Goal: Information Seeking & Learning: Find specific fact

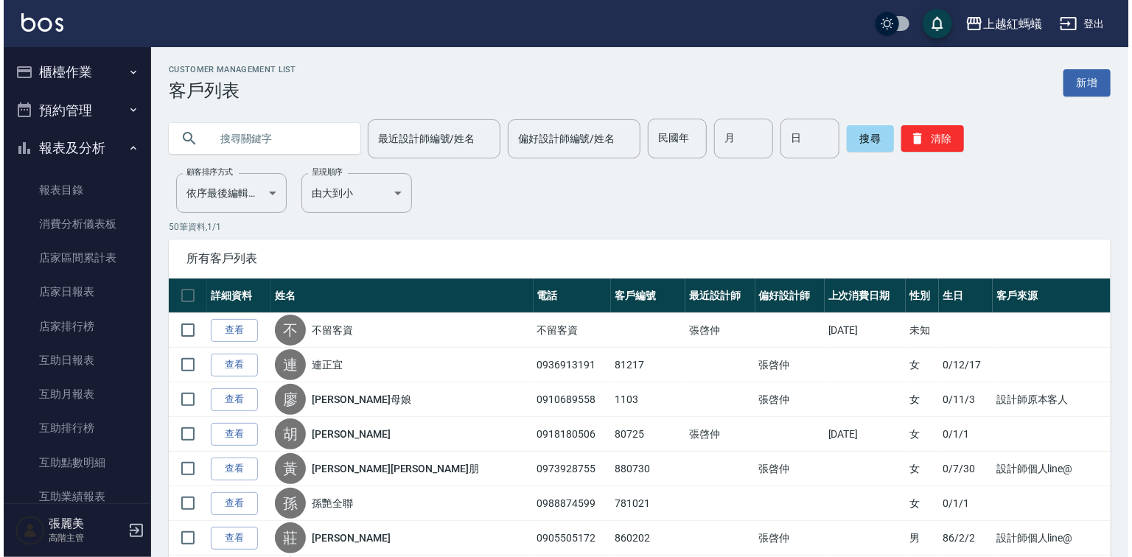
scroll to position [1238, 0]
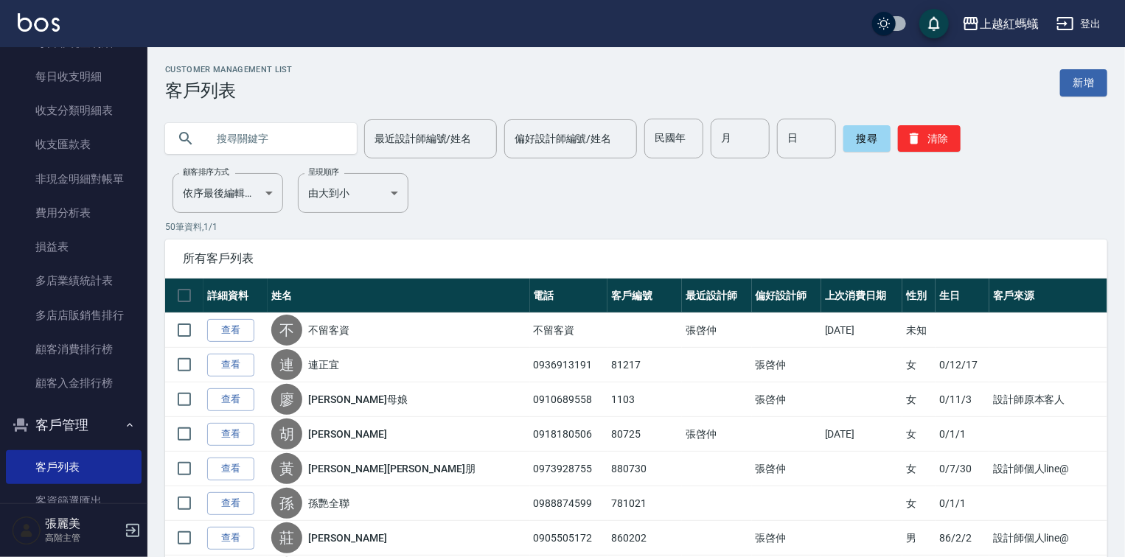
click at [268, 137] on input "text" at bounding box center [275, 139] width 139 height 40
click at [855, 130] on button "搜尋" at bounding box center [866, 138] width 47 height 27
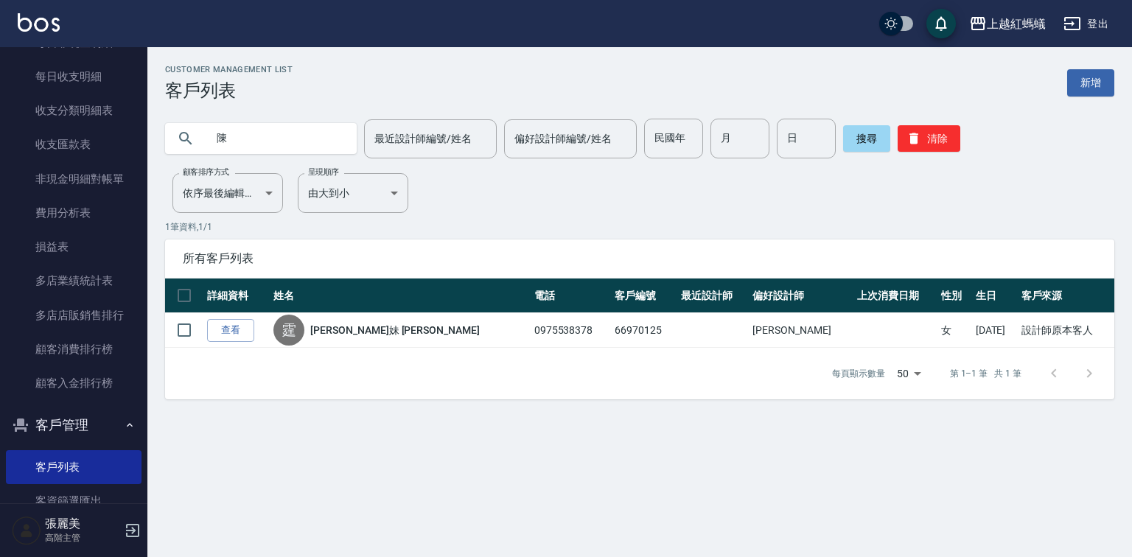
click at [274, 142] on input "陳" at bounding box center [275, 139] width 139 height 40
type input "[PERSON_NAME]"
click at [861, 139] on button "搜尋" at bounding box center [866, 138] width 47 height 27
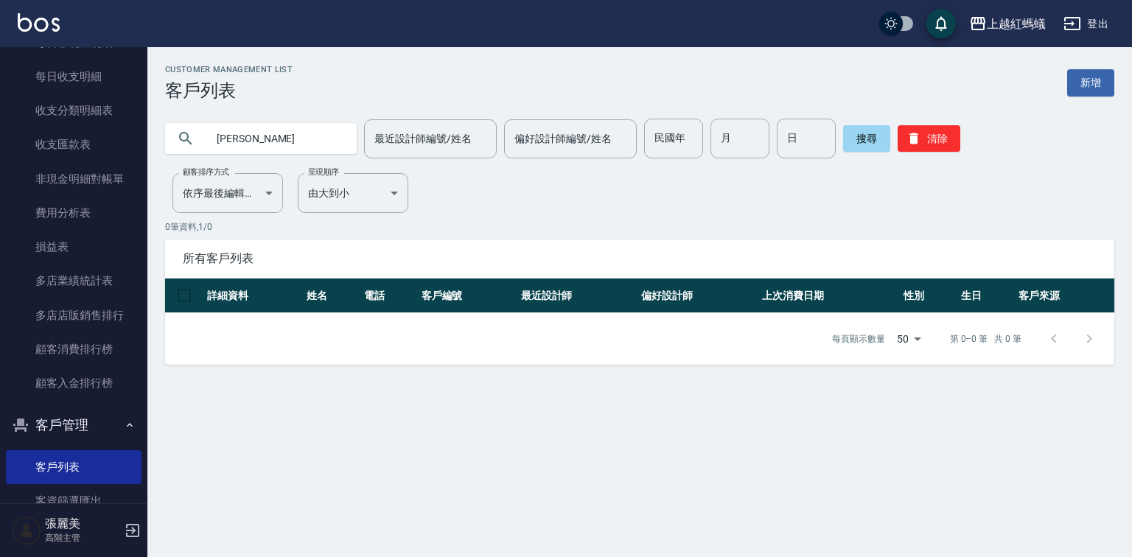
click at [66, 415] on button "客戶管理" at bounding box center [74, 425] width 136 height 38
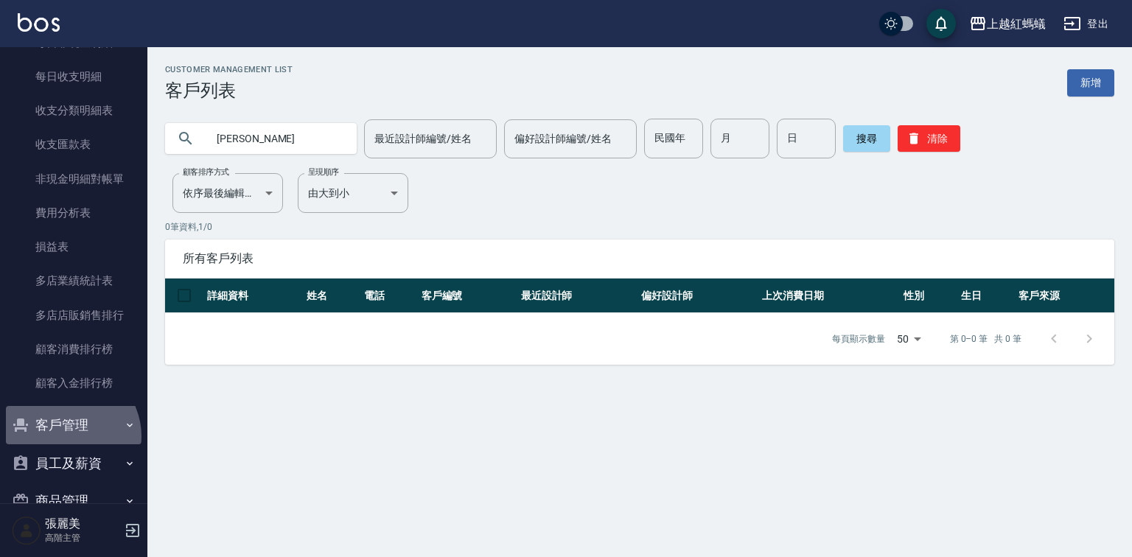
click at [66, 436] on button "客戶管理" at bounding box center [74, 425] width 136 height 38
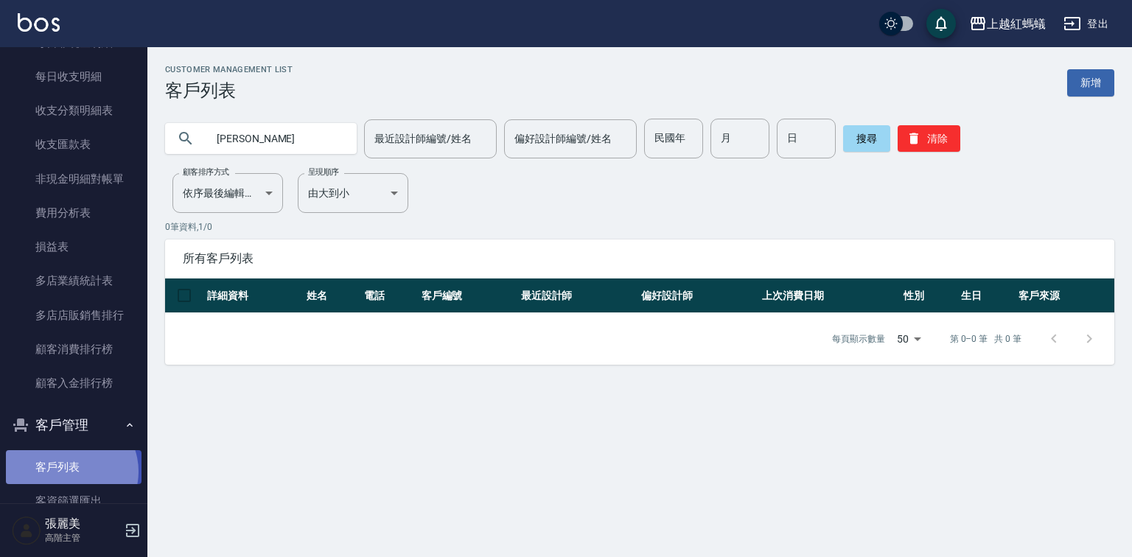
click at [69, 472] on link "客戶列表" at bounding box center [74, 467] width 136 height 34
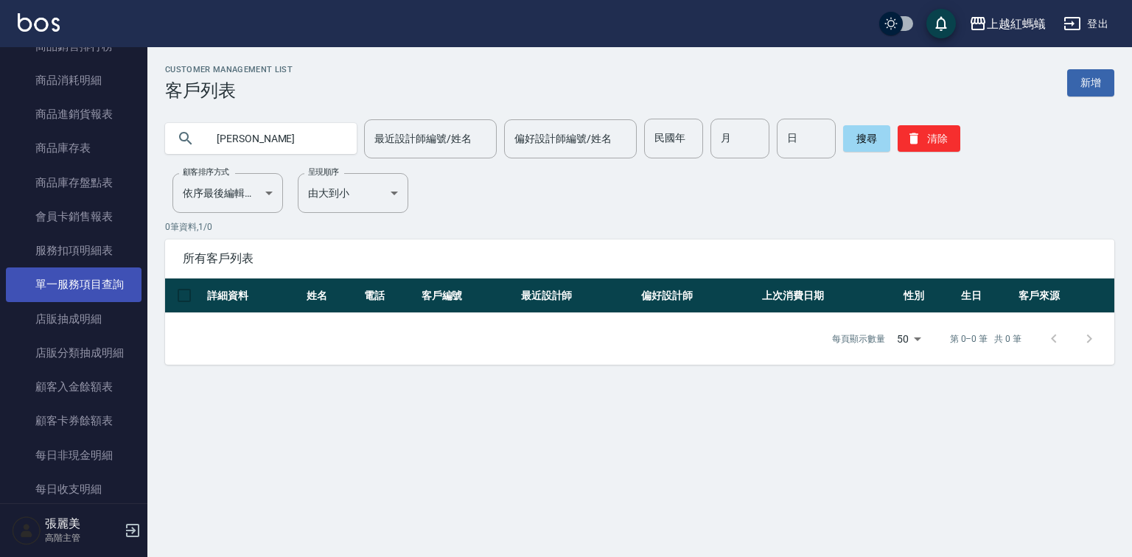
scroll to position [472, 0]
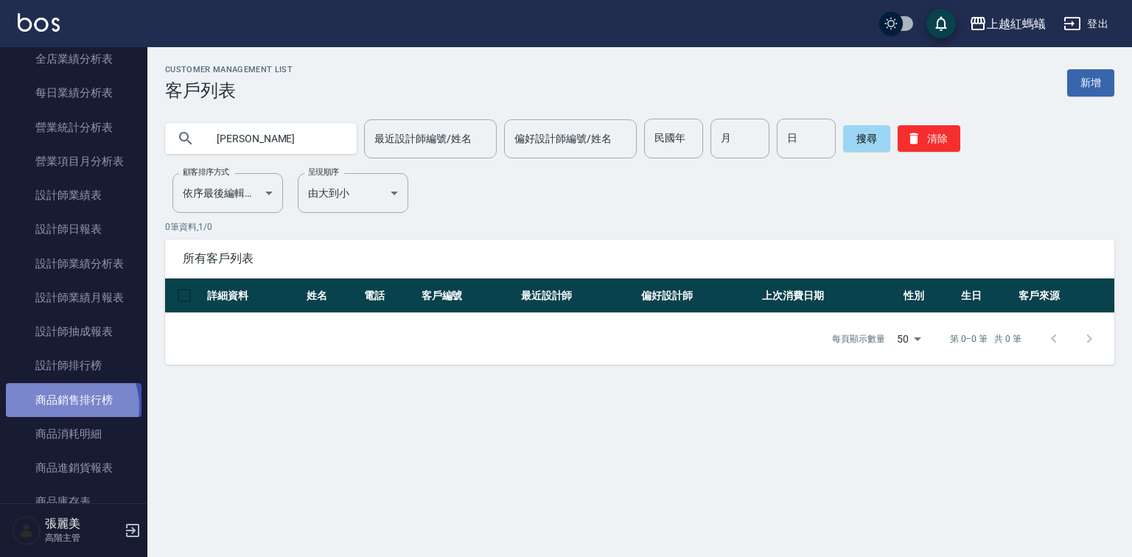
click at [65, 406] on link "商品銷售排行榜" at bounding box center [74, 400] width 136 height 34
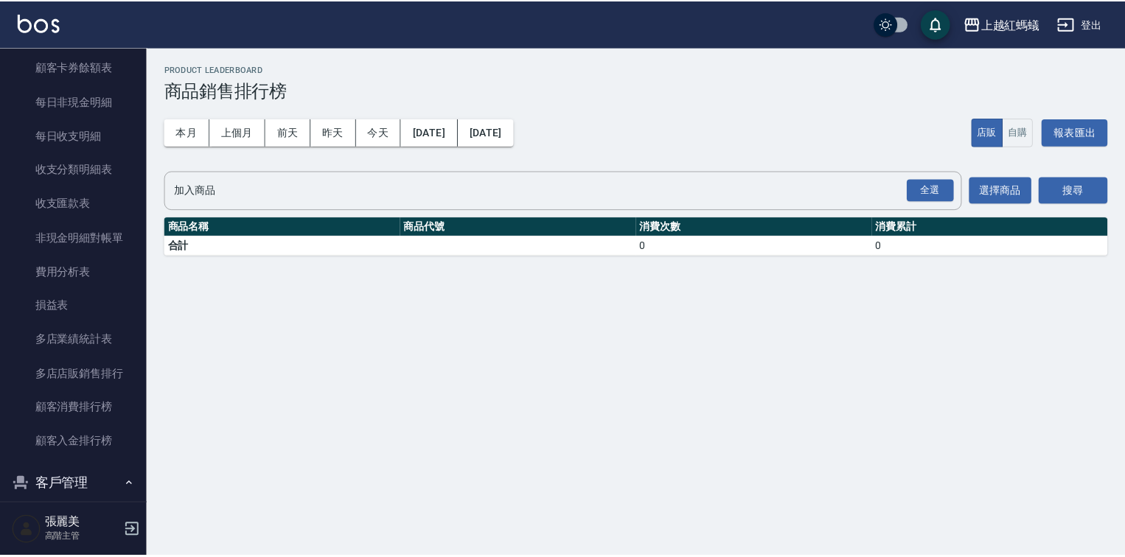
scroll to position [1496, 0]
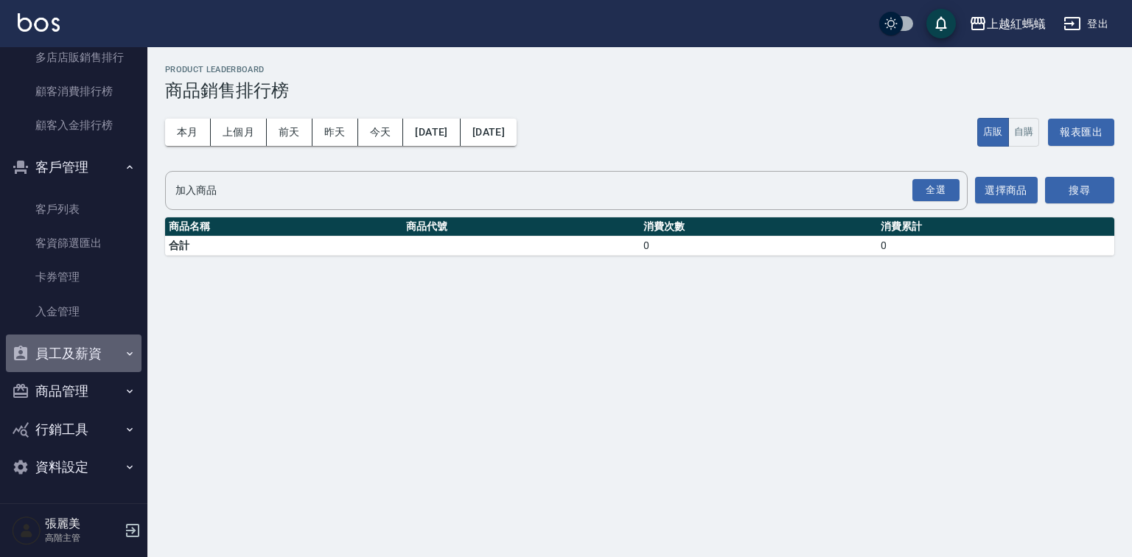
click at [77, 355] on button "員工及薪資" at bounding box center [74, 354] width 136 height 38
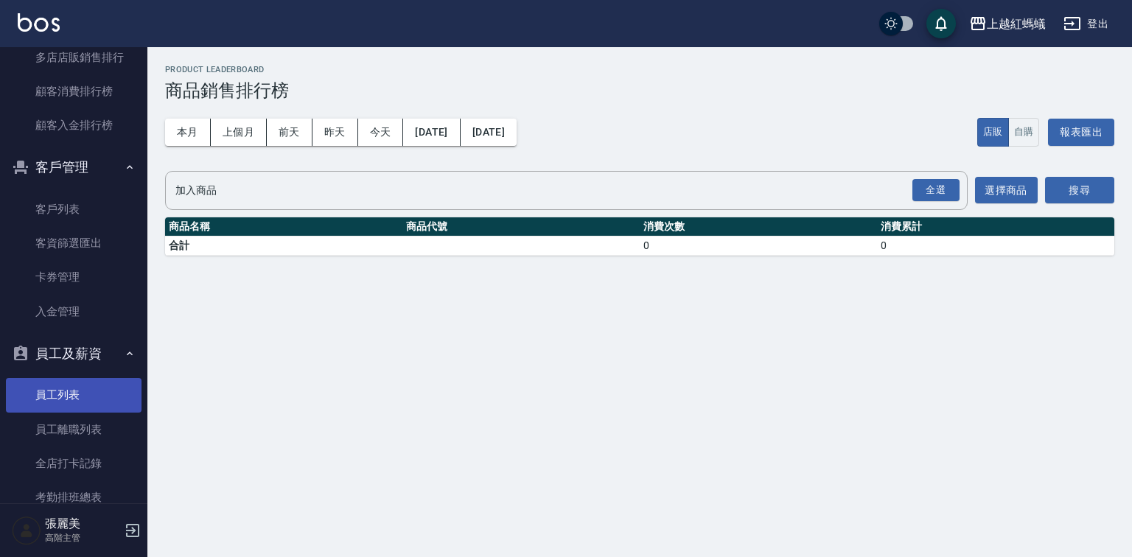
click at [79, 401] on link "員工列表" at bounding box center [74, 395] width 136 height 34
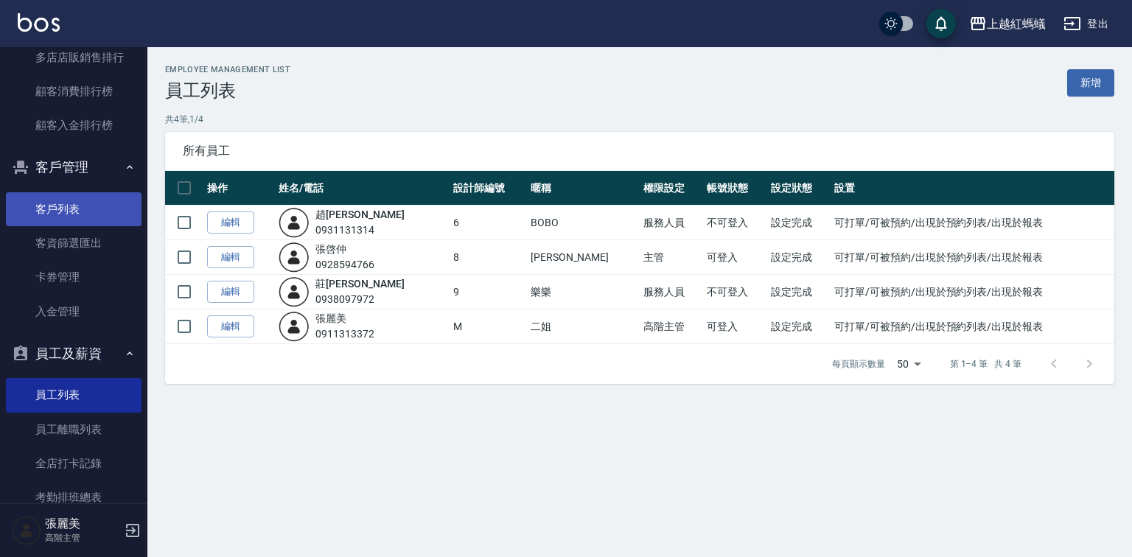
click at [55, 205] on link "客戶列表" at bounding box center [74, 209] width 136 height 34
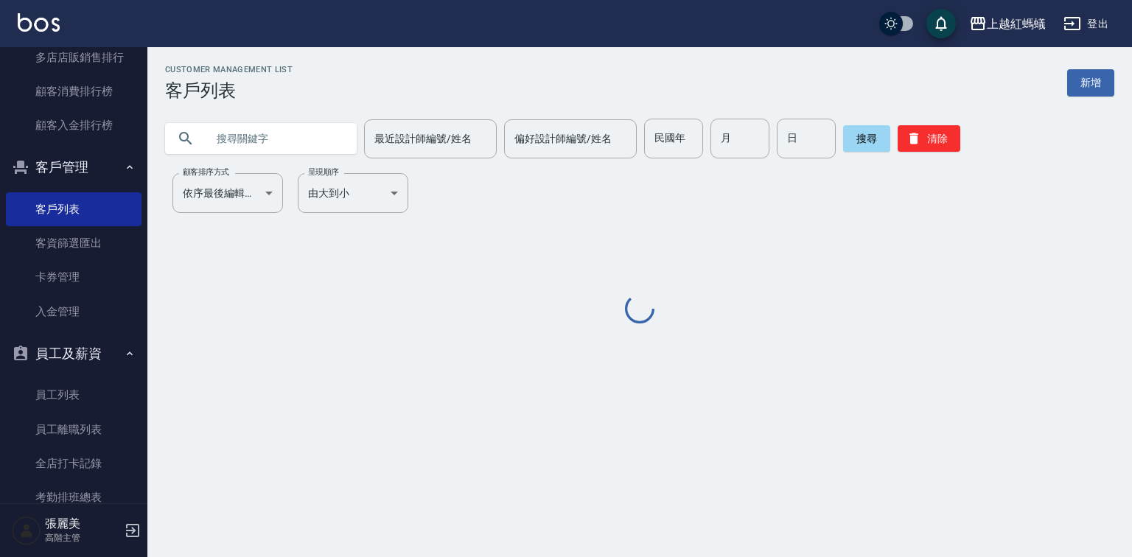
click at [239, 136] on input "text" at bounding box center [275, 139] width 139 height 40
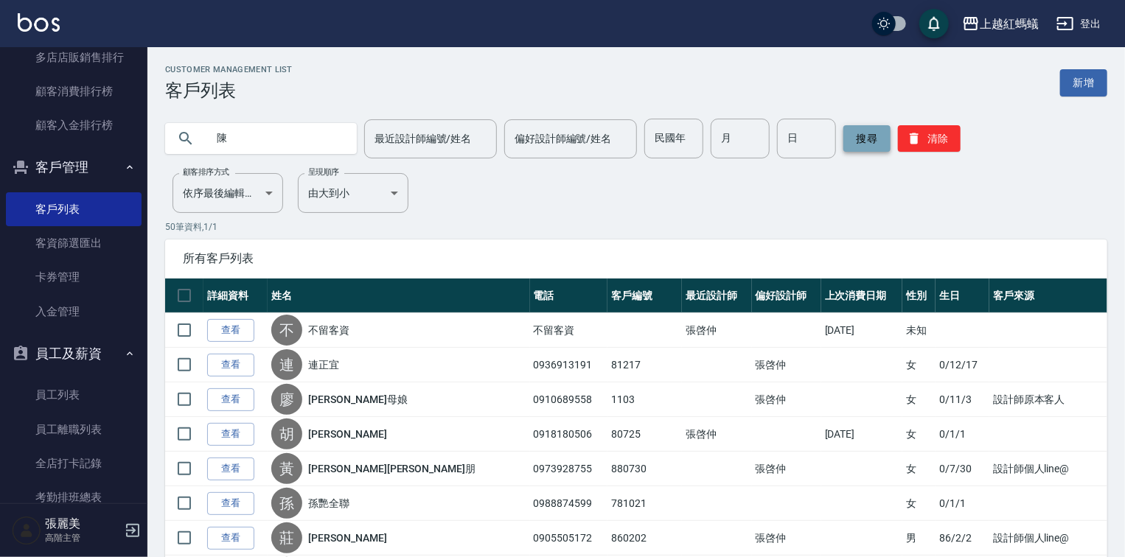
type input "陳"
click at [857, 133] on button "搜尋" at bounding box center [866, 138] width 47 height 27
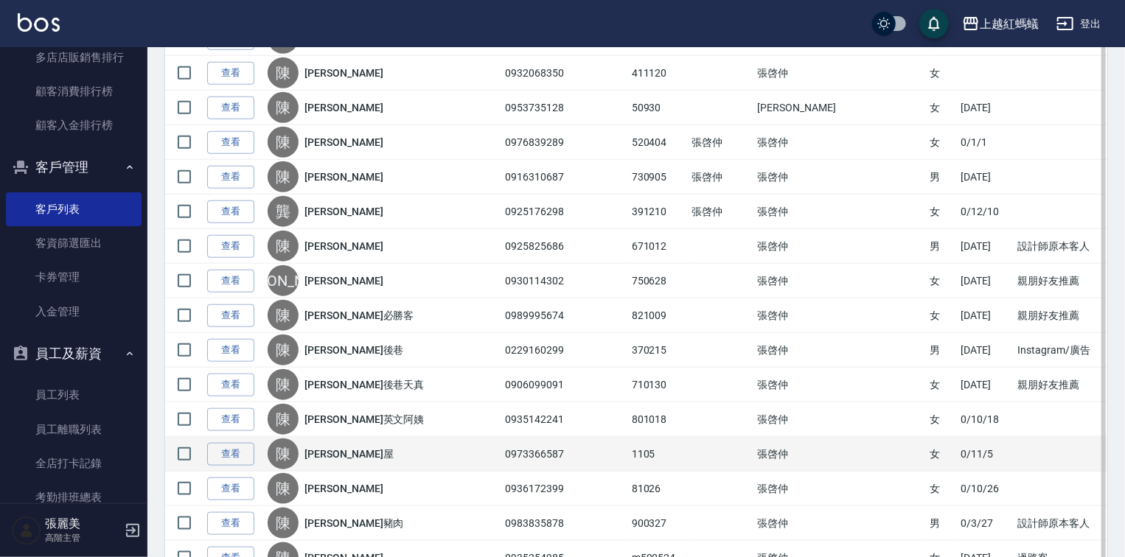
scroll to position [590, 0]
